Goal: Navigation & Orientation: Find specific page/section

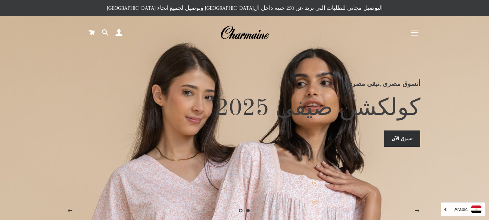
drag, startPoint x: 412, startPoint y: 26, endPoint x: 398, endPoint y: 24, distance: 14.6
click at [412, 26] on button "التنقل في الموقع" at bounding box center [415, 33] width 18 height 18
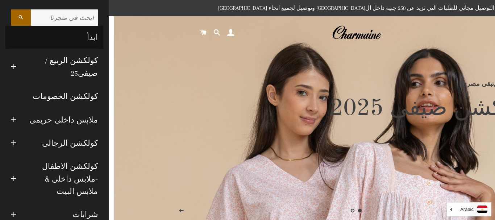
click at [80, 32] on link "ابدأ" at bounding box center [54, 37] width 98 height 23
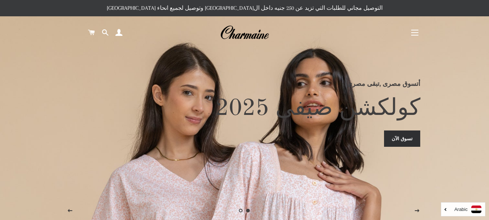
click at [419, 33] on button "التنقل في الموقع" at bounding box center [415, 33] width 18 height 18
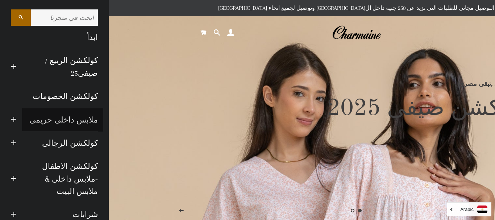
click at [85, 119] on link "ملابس داخلى حريمى" at bounding box center [62, 119] width 81 height 23
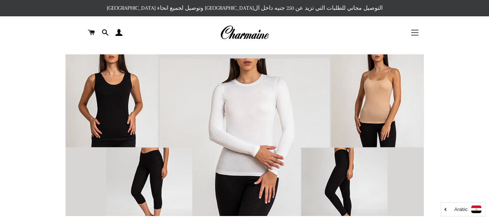
click at [418, 33] on span "button" at bounding box center [414, 32] width 7 height 1
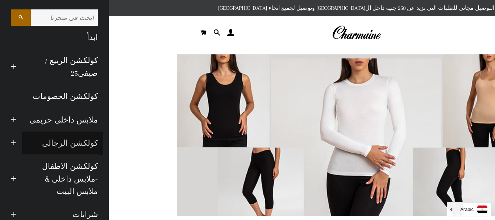
click at [92, 137] on link "كولكشن الرجالى" at bounding box center [62, 142] width 81 height 23
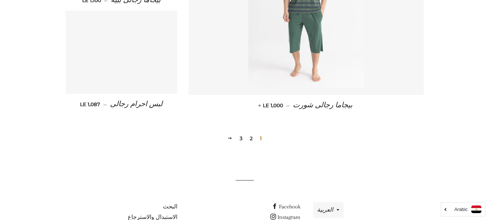
scroll to position [1069, 0]
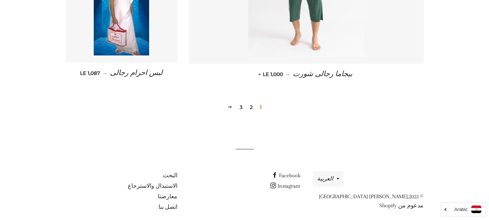
click at [250, 102] on link "2" at bounding box center [251, 107] width 9 height 11
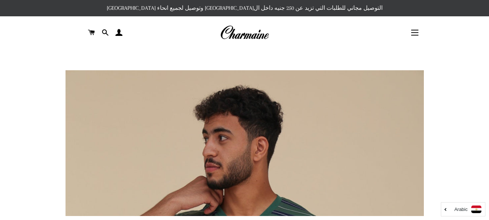
scroll to position [181, 0]
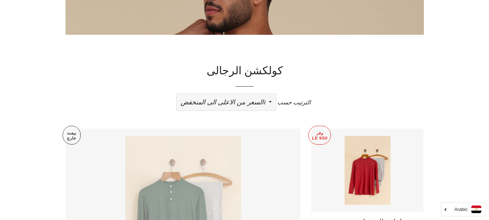
click at [253, 105] on select "ظهرت اكثر المبيعات أبجديا من الألف إلى الياء ابجديا من الياء الى الالف السعر ال…" at bounding box center [226, 102] width 99 height 17
select select "best-selling"
click at [177, 94] on select "ظهرت اكثر المبيعات أبجديا من الألف إلى الياء ابجديا من الياء الى الالف السعر ال…" at bounding box center [226, 102] width 99 height 17
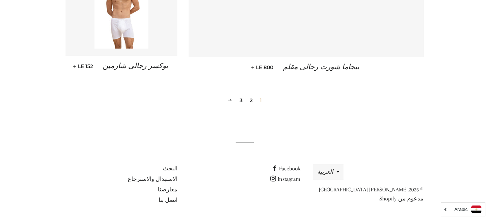
scroll to position [1087, 0]
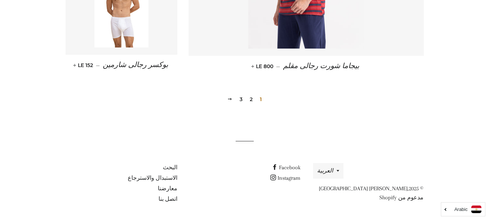
click at [238, 101] on link "3" at bounding box center [241, 99] width 9 height 11
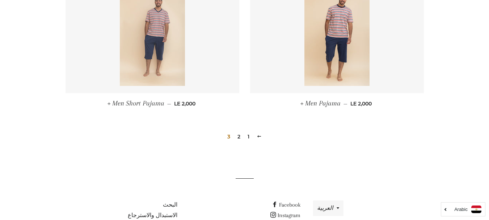
scroll to position [502, 0]
